Goal: Information Seeking & Learning: Learn about a topic

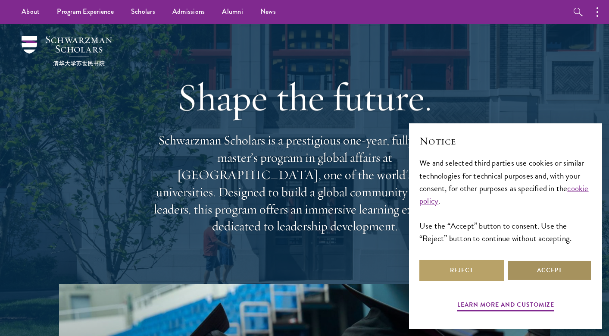
click at [548, 266] on button "Accept" at bounding box center [549, 270] width 85 height 21
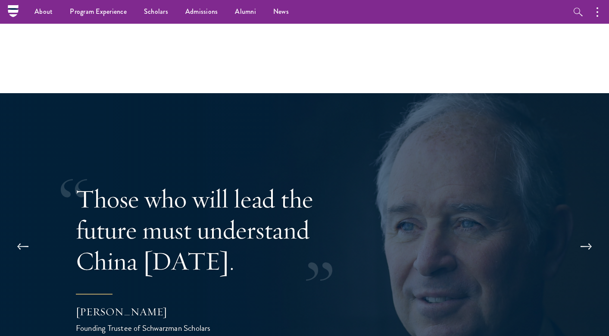
scroll to position [1446, 0]
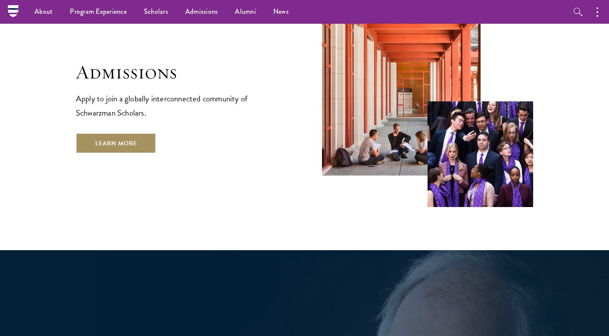
click at [129, 133] on link "Learn More" at bounding box center [116, 143] width 81 height 21
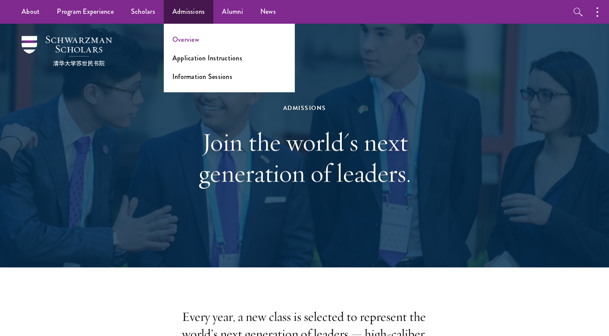
click at [179, 39] on link "Overview" at bounding box center [185, 39] width 27 height 10
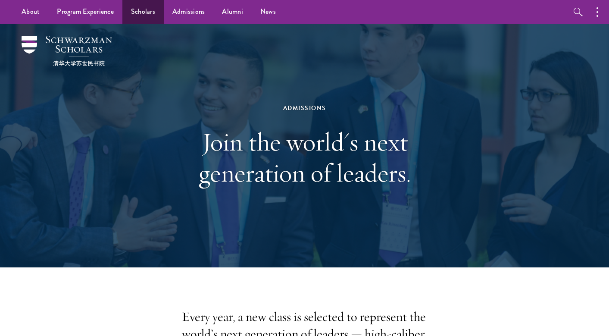
click at [137, 12] on link "Scholars" at bounding box center [142, 12] width 41 height 24
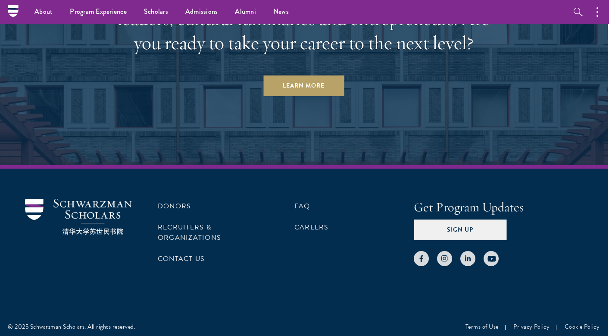
scroll to position [2662, 1]
